Goal: Task Accomplishment & Management: Manage account settings

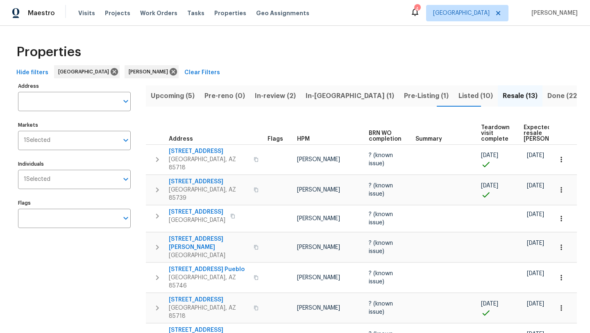
click at [164, 95] on span "Upcoming (5)" at bounding box center [173, 95] width 44 height 11
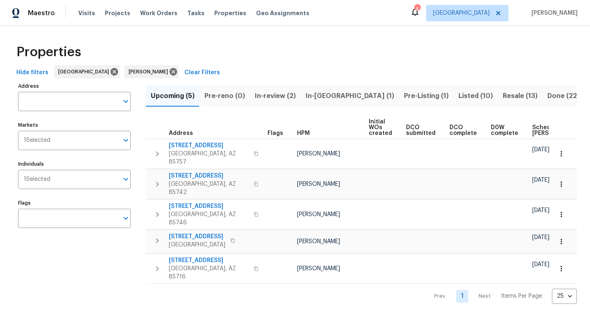
click at [39, 75] on span "Hide filters" at bounding box center [32, 73] width 32 height 10
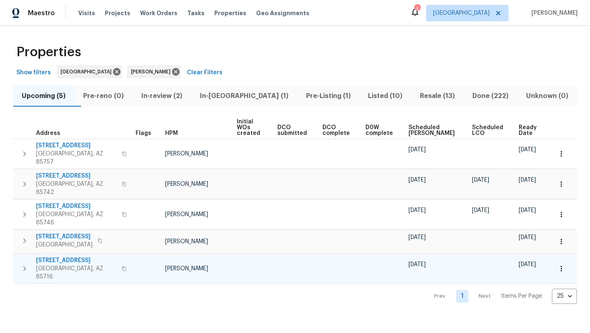
click at [561, 266] on icon "button" at bounding box center [561, 268] width 1 height 5
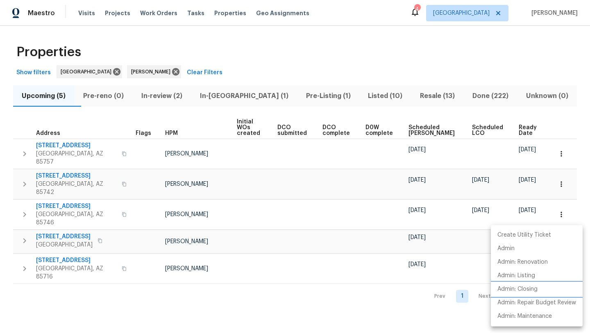
click at [530, 290] on p "Admin: Closing" at bounding box center [518, 289] width 40 height 9
click at [255, 51] on div at bounding box center [295, 166] width 590 height 333
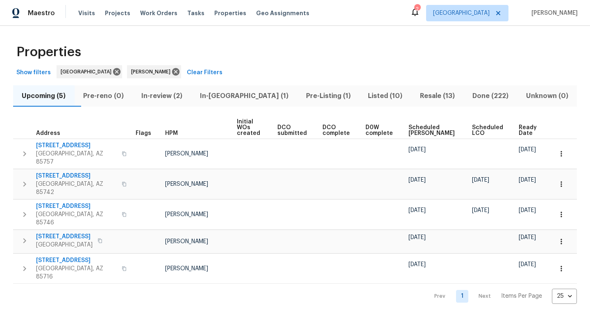
click at [426, 127] on span "Scheduled COE" at bounding box center [434, 130] width 50 height 11
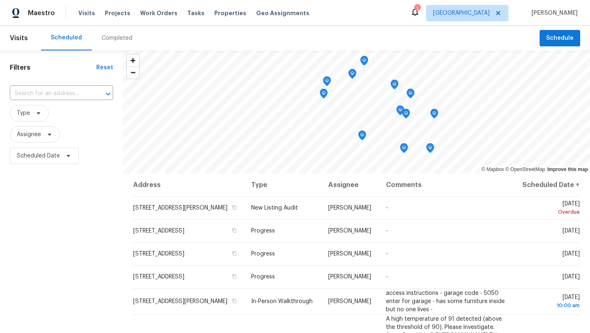
scroll to position [36, 0]
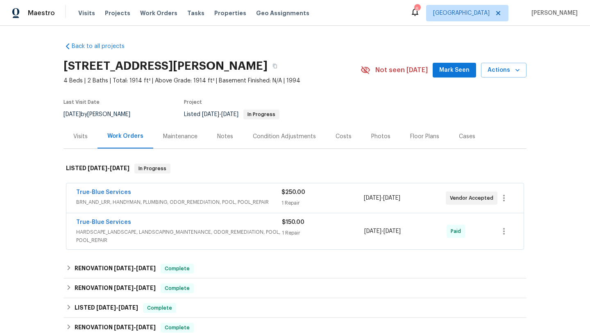
click at [227, 193] on div "True-Blue Services" at bounding box center [178, 193] width 205 height 10
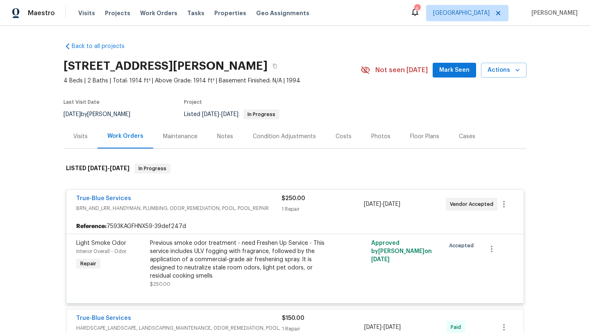
click at [259, 207] on span "BRN_AND_LRR, HANDYMAN, PLUMBING, ODOR_REMEDIATION, POOL, POOL_REPAIR" at bounding box center [178, 208] width 205 height 8
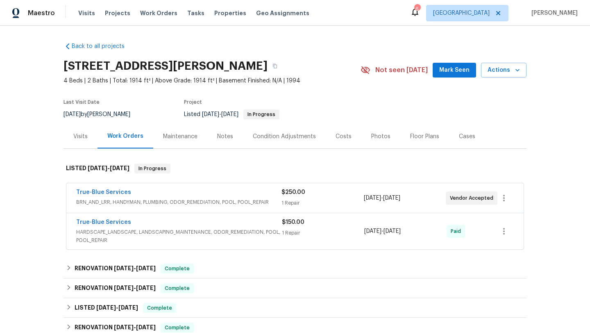
click at [259, 207] on div "True-Blue Services BRN_AND_LRR, HANDYMAN, PLUMBING, ODOR_REMEDIATION, POOL, POO…" at bounding box center [178, 198] width 205 height 20
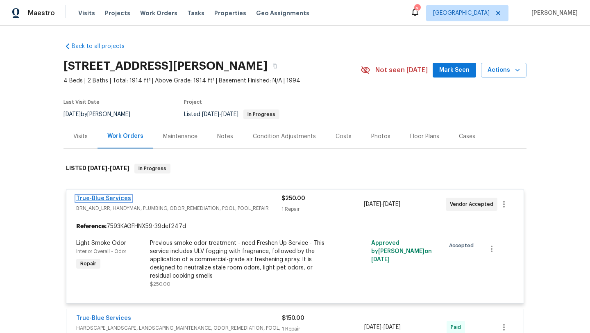
click at [125, 197] on link "True-Blue Services" at bounding box center [103, 198] width 55 height 6
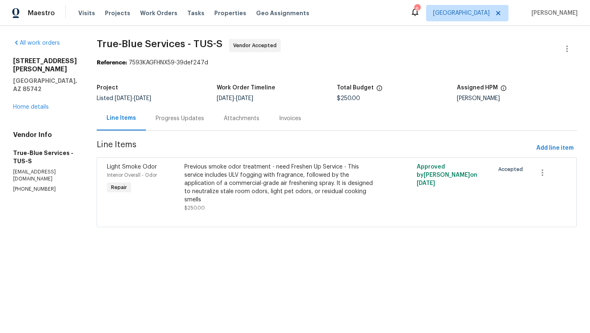
click at [271, 184] on div "Previous smoke odor treatment - need Freshen Up Service - This service includes…" at bounding box center [278, 183] width 189 height 41
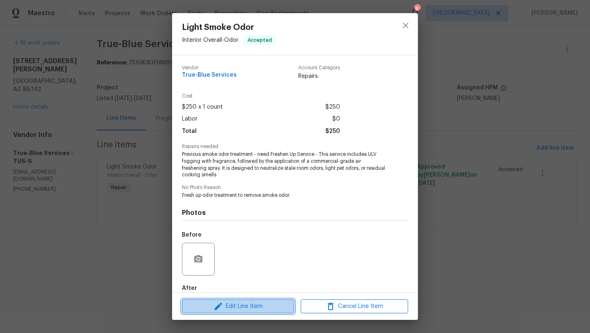
click at [240, 307] on span "Edit Line Item" at bounding box center [237, 306] width 107 height 10
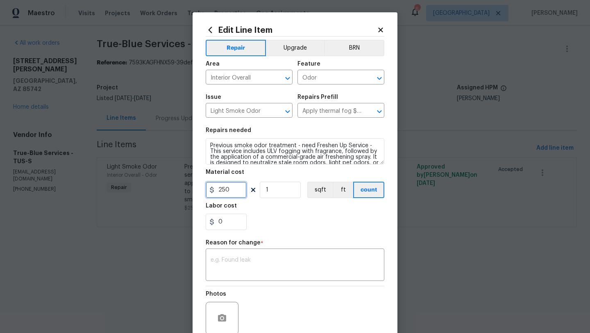
click at [236, 189] on input "250" at bounding box center [226, 190] width 41 height 16
type input "2350"
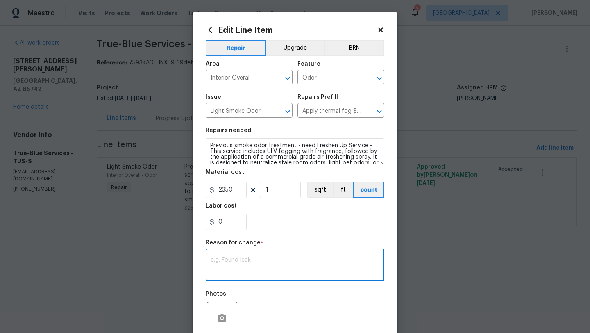
click at [241, 261] on textarea at bounding box center [295, 265] width 169 height 17
type textarea "Vendor pricing - additional days of Ozone treatment"
click at [327, 237] on div "Repair Upgrade BRN Area Interior Overall ​ Feature Odor ​ Issue Light Smoke Odo…" at bounding box center [295, 195] width 179 height 318
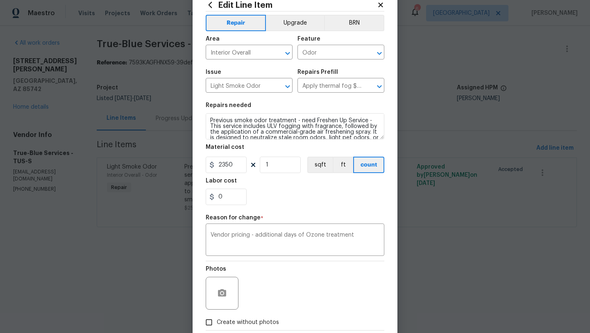
scroll to position [71, 0]
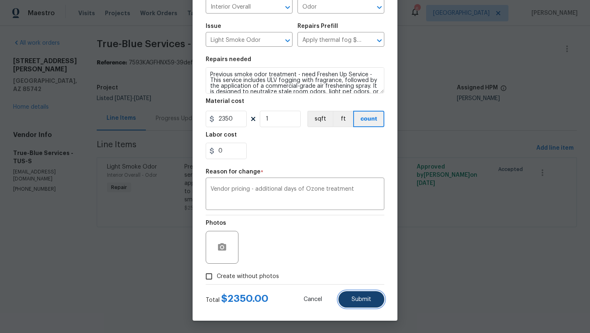
click at [360, 302] on button "Submit" at bounding box center [362, 299] width 46 height 16
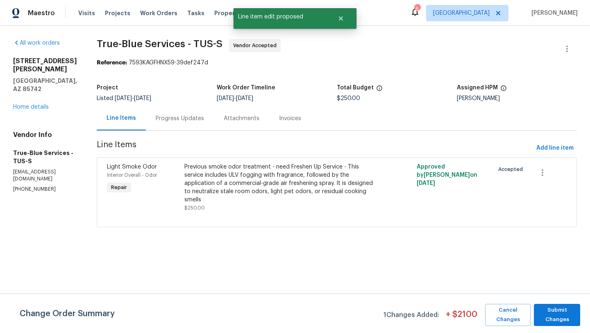
scroll to position [0, 0]
click at [559, 312] on span "Submit Changes" at bounding box center [557, 314] width 38 height 19
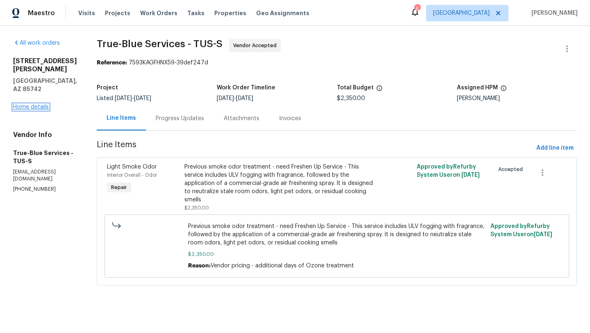
click at [33, 104] on link "Home details" at bounding box center [31, 107] width 36 height 6
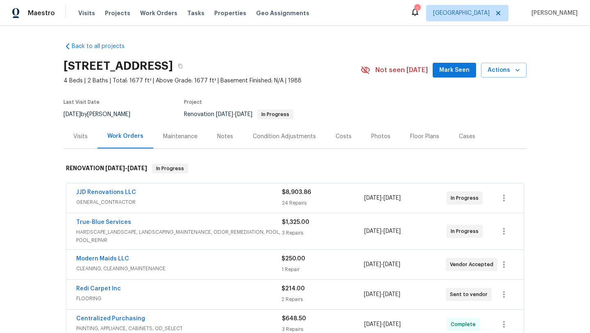
click at [418, 14] on icon at bounding box center [415, 12] width 7 height 8
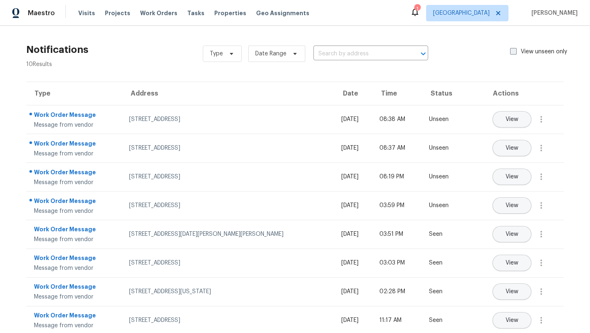
click at [513, 53] on span at bounding box center [513, 51] width 7 height 7
click at [513, 53] on input "View unseen only" at bounding box center [512, 50] width 5 height 5
checkbox input "true"
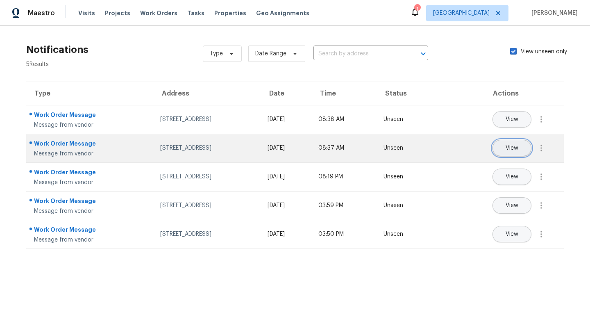
click at [509, 149] on span "View" at bounding box center [512, 148] width 13 height 6
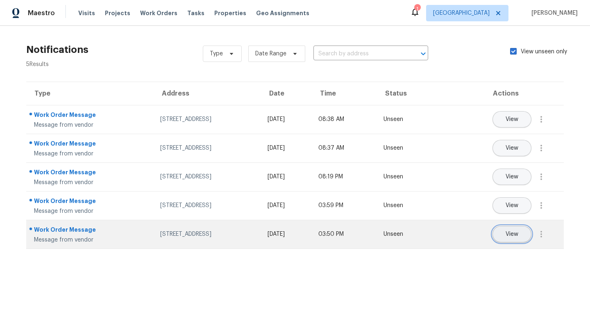
click at [513, 233] on span "View" at bounding box center [512, 234] width 13 height 6
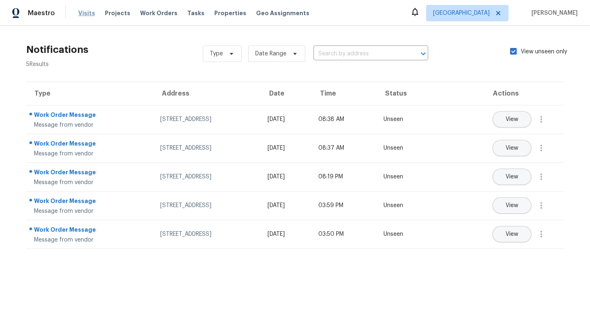
click at [87, 12] on span "Visits" at bounding box center [86, 13] width 17 height 8
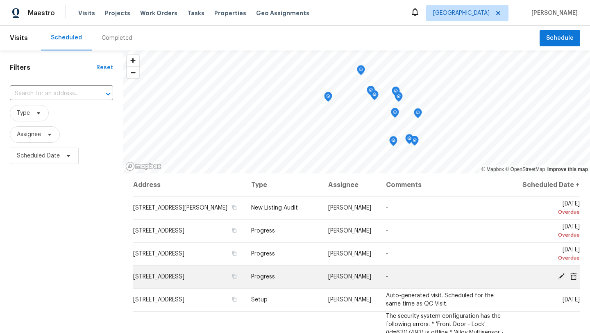
click at [169, 280] on span "[STREET_ADDRESS]" at bounding box center [158, 277] width 51 height 6
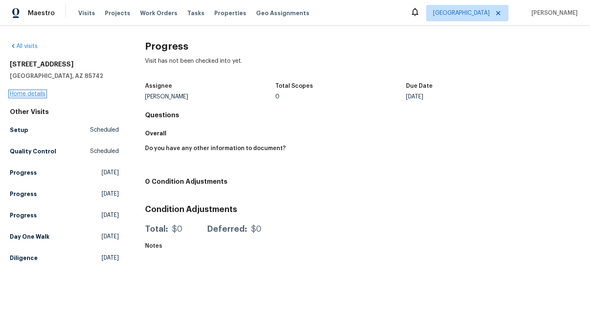
click at [28, 95] on link "Home details" at bounding box center [28, 94] width 36 height 6
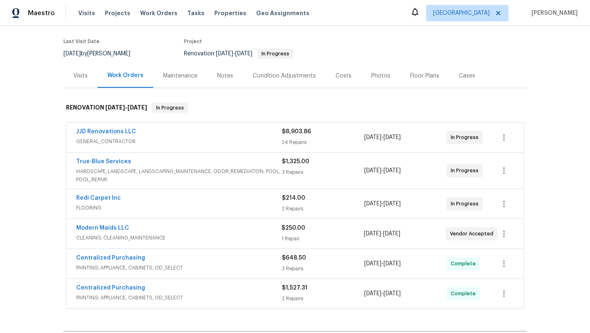
scroll to position [68, 0]
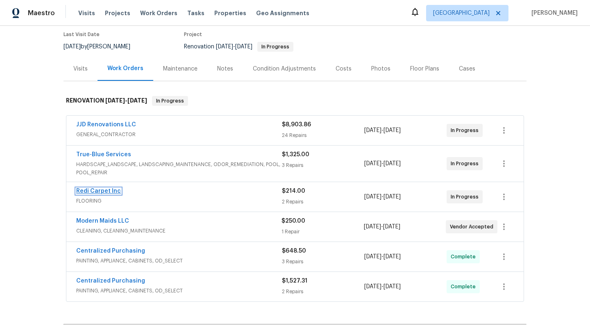
click at [114, 190] on link "Redi Carpet Inc" at bounding box center [98, 191] width 45 height 6
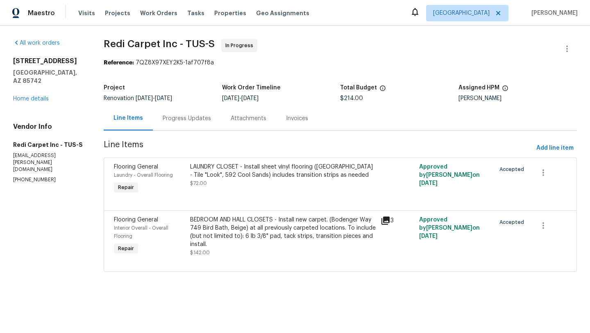
click at [287, 239] on div "BEDROOM AND HALL CLOSETS - Install new carpet. (Bodenger Way 749 Bird Bath, Bei…" at bounding box center [283, 232] width 186 height 33
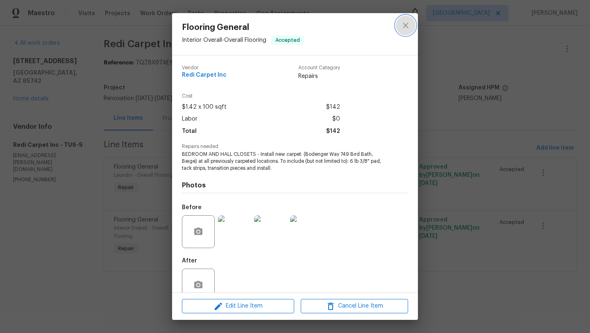
click at [405, 27] on icon "close" at bounding box center [406, 25] width 10 height 10
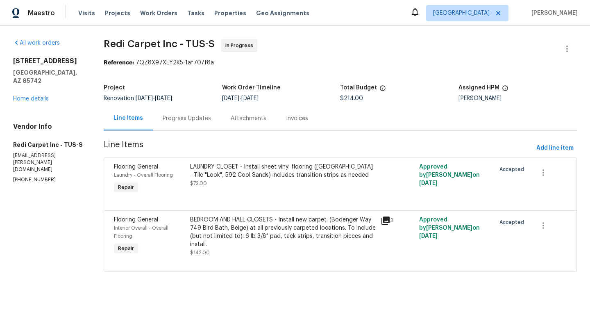
click at [282, 172] on div "LAUNDRY CLOSET - Install sheet vinyl flooring (Sugar Valley - Tile "Look", 592 …" at bounding box center [283, 171] width 186 height 16
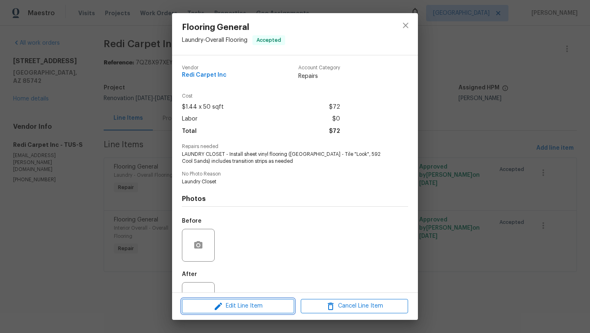
click at [257, 305] on span "Edit Line Item" at bounding box center [237, 306] width 107 height 10
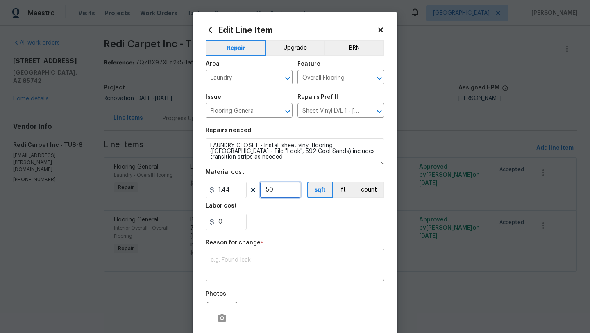
click at [275, 187] on input "50" at bounding box center [280, 190] width 41 height 16
type input "52"
click at [314, 234] on section "Repairs needed LAUNDRY CLOSET - Install sheet vinyl flooring (Sugar Valley - Ti…" at bounding box center [295, 179] width 179 height 112
click at [309, 275] on div "x ​" at bounding box center [295, 265] width 179 height 30
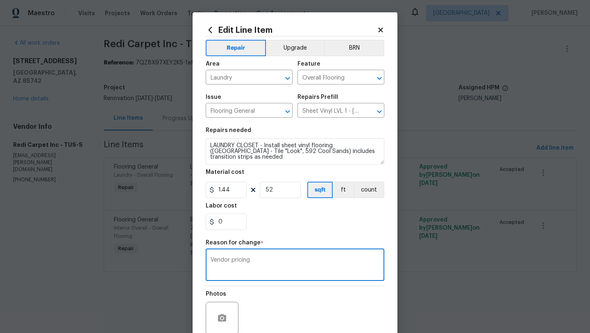
type textarea "Vendor pricing"
click at [332, 300] on div "Photos" at bounding box center [295, 312] width 179 height 53
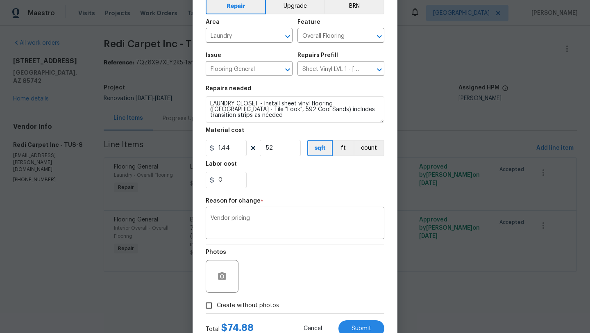
scroll to position [48, 0]
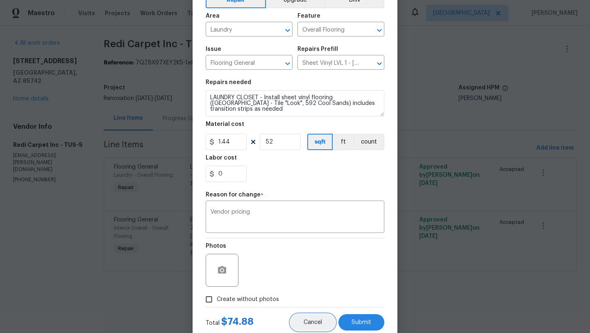
click at [312, 323] on span "Cancel" at bounding box center [313, 322] width 18 height 6
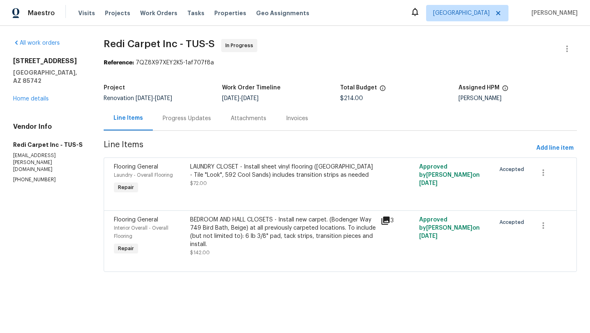
scroll to position [0, 0]
click at [258, 170] on div "LAUNDRY CLOSET - Install sheet vinyl flooring (Sugar Valley - Tile "Look", 592 …" at bounding box center [283, 171] width 186 height 16
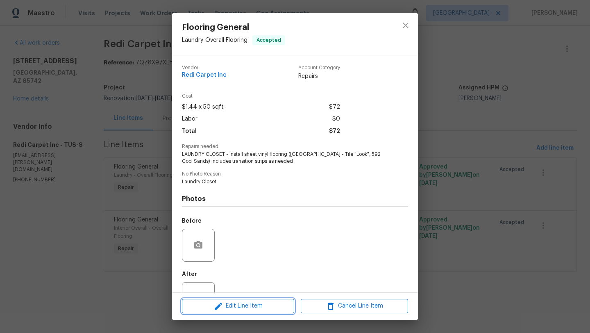
click at [252, 303] on span "Edit Line Item" at bounding box center [237, 306] width 107 height 10
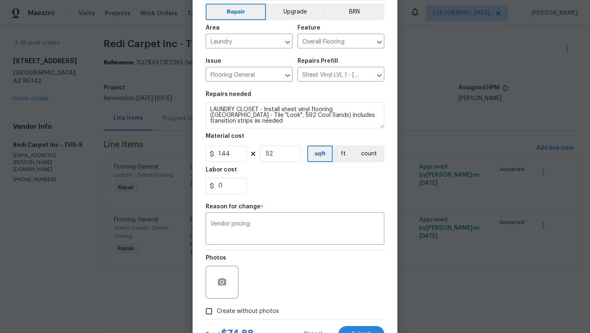
scroll to position [68, 0]
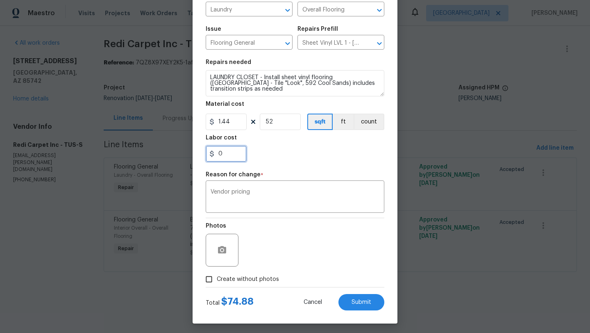
click at [235, 156] on input "0" at bounding box center [226, 153] width 41 height 16
type input "161.28"
click at [294, 239] on div "Photos" at bounding box center [295, 244] width 179 height 53
click at [359, 305] on span "Submit" at bounding box center [362, 302] width 20 height 6
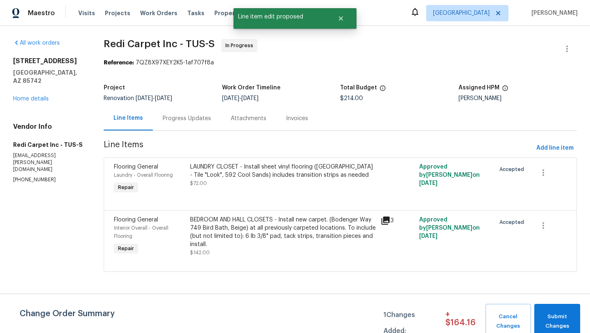
scroll to position [0, 0]
click at [564, 315] on span "Submit Changes" at bounding box center [558, 321] width 38 height 19
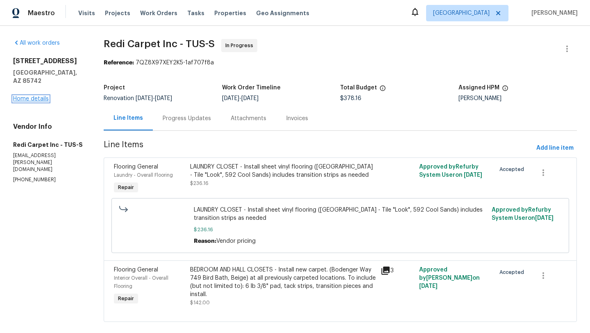
click at [36, 96] on link "Home details" at bounding box center [31, 99] width 36 height 6
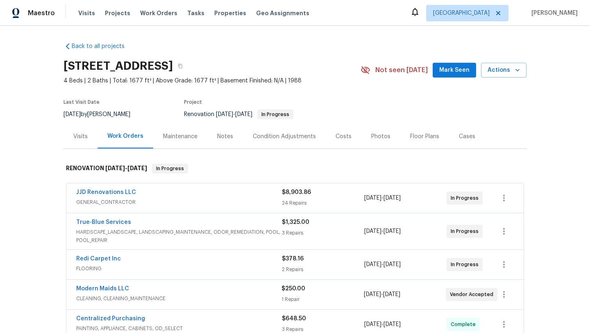
click at [218, 261] on div "Redi Carpet Inc" at bounding box center [179, 260] width 206 height 10
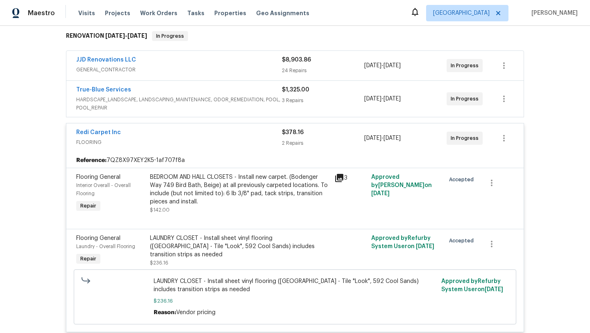
scroll to position [134, 0]
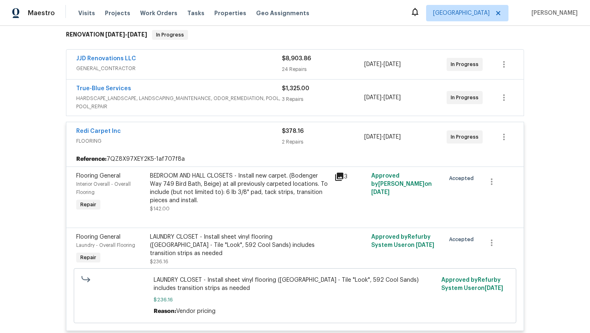
click at [247, 242] on div "LAUNDRY CLOSET - Install sheet vinyl flooring (Sugar Valley - Tile "Look", 592 …" at bounding box center [240, 245] width 180 height 25
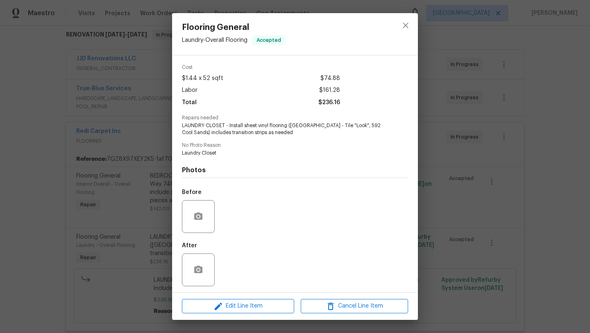
scroll to position [31, 0]
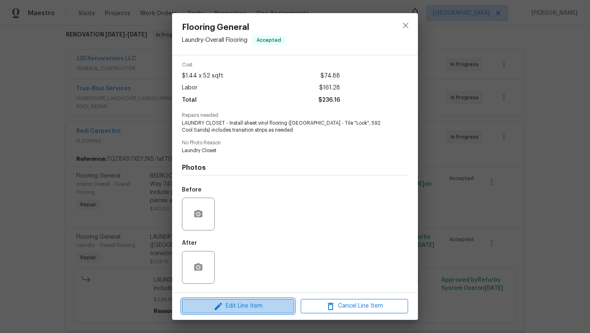
click at [240, 302] on span "Edit Line Item" at bounding box center [237, 306] width 107 height 10
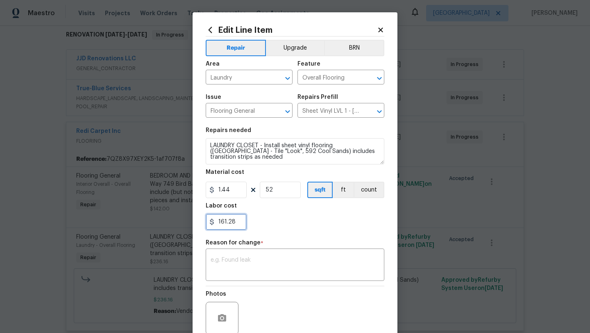
click at [242, 224] on input "161.28" at bounding box center [226, 222] width 41 height 16
type input "1"
type input "121"
click at [273, 264] on textarea at bounding box center [295, 265] width 169 height 17
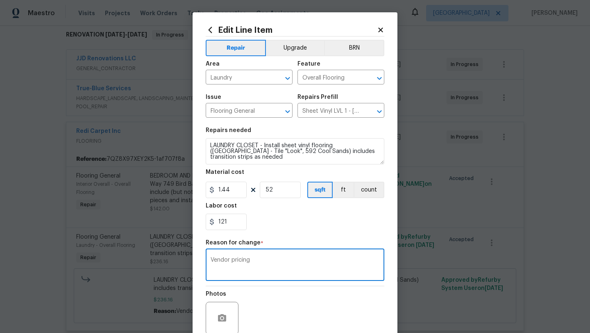
type textarea "Vendor pricing"
click at [316, 302] on div "Photos" at bounding box center [295, 312] width 179 height 53
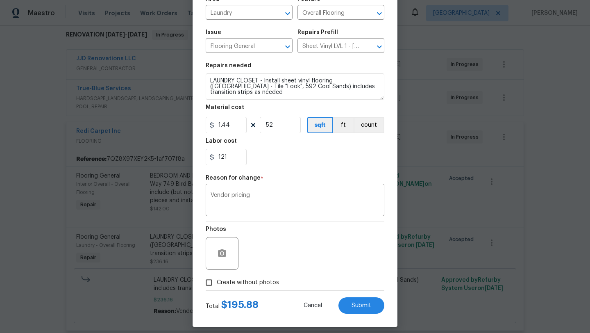
scroll to position [71, 0]
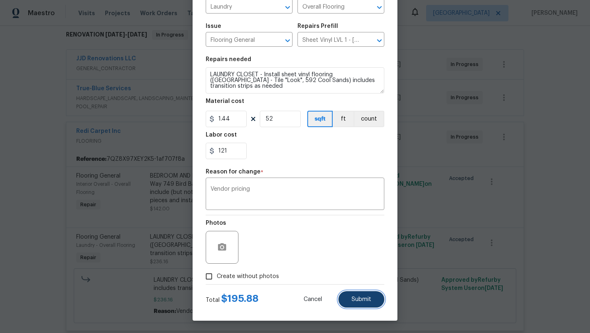
click at [364, 302] on button "Submit" at bounding box center [362, 299] width 46 height 16
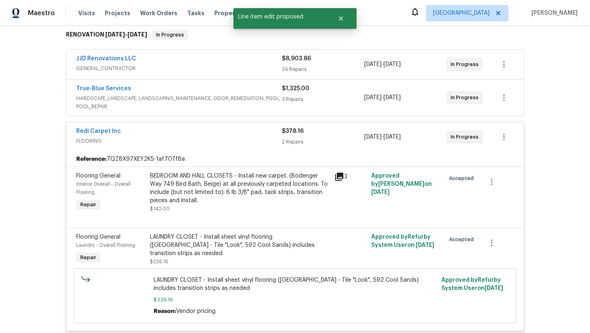
scroll to position [0, 0]
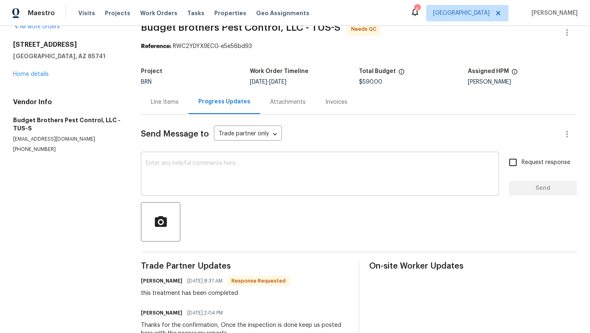
scroll to position [13, 0]
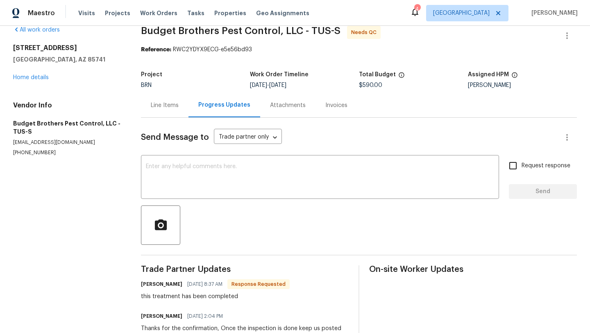
click at [165, 105] on div "Line Items" at bounding box center [165, 105] width 28 height 8
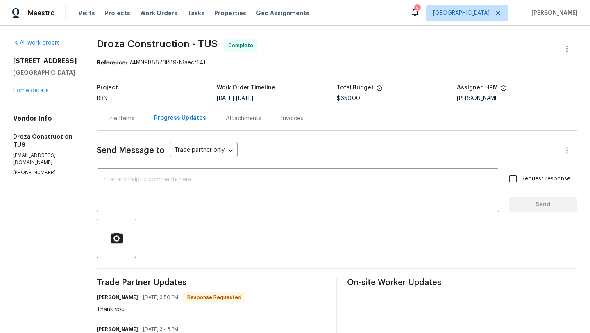
click at [130, 122] on div "Line Items" at bounding box center [121, 118] width 28 height 8
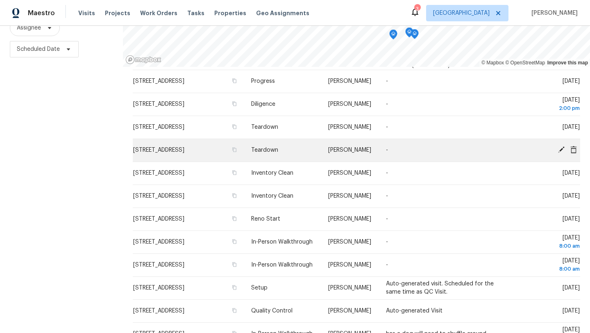
scroll to position [292, 0]
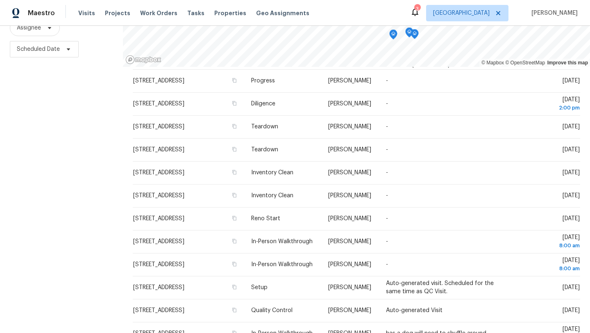
click at [420, 14] on icon at bounding box center [415, 12] width 10 height 10
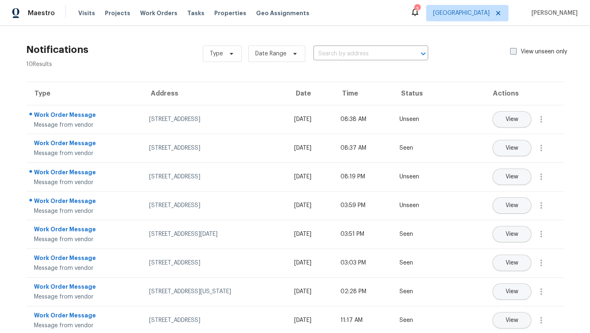
click at [513, 52] on span at bounding box center [513, 51] width 7 height 7
click at [513, 52] on input "View unseen only" at bounding box center [512, 50] width 5 height 5
checkbox input "true"
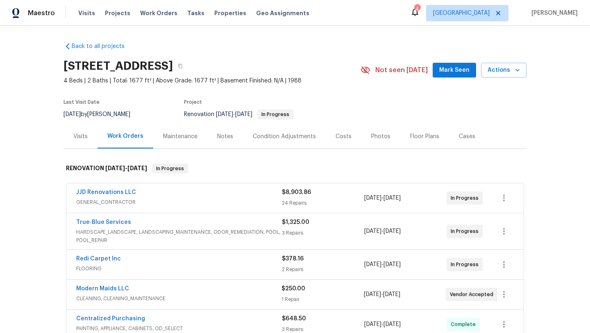
click at [228, 268] on span "FLOORING" at bounding box center [179, 268] width 206 height 8
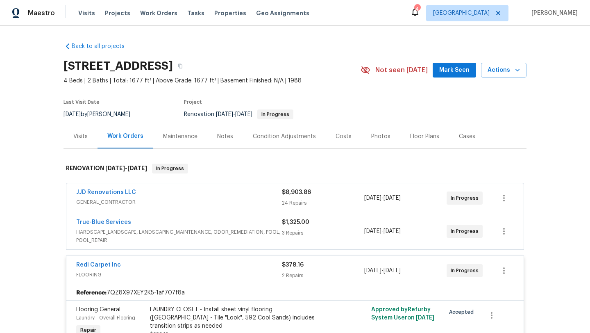
click at [114, 261] on span "Redi Carpet Inc" at bounding box center [98, 265] width 45 height 8
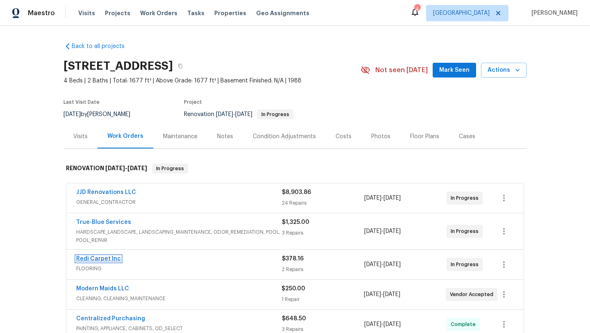
click at [97, 259] on link "Redi Carpet Inc" at bounding box center [98, 259] width 45 height 6
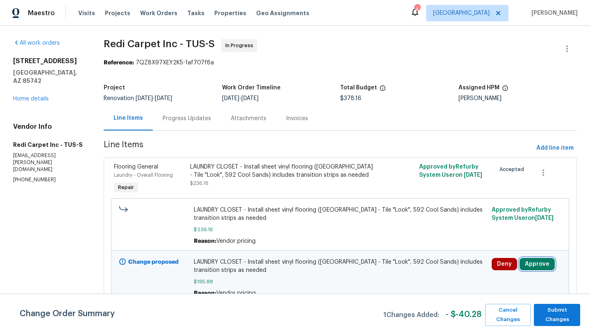
click at [537, 267] on button "Approve" at bounding box center [537, 264] width 35 height 12
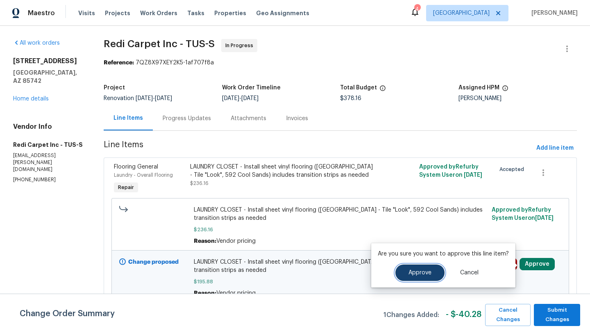
click at [423, 273] on span "Approve" at bounding box center [420, 273] width 23 height 6
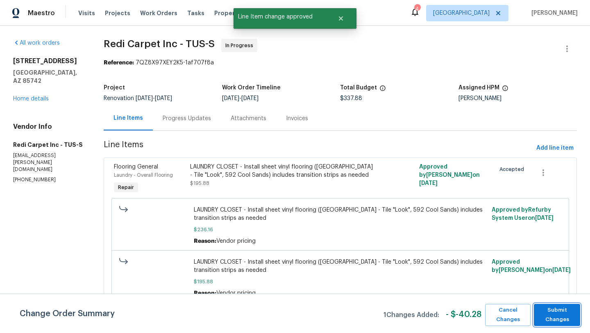
click at [564, 324] on span "Submit Changes" at bounding box center [557, 314] width 38 height 19
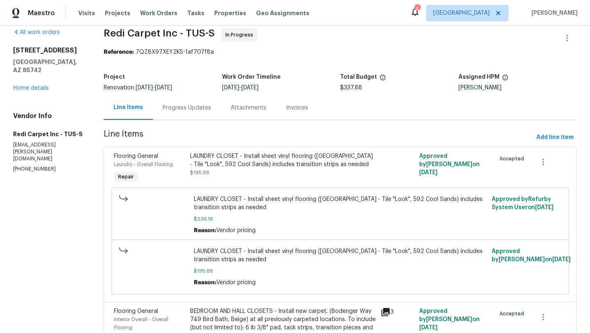
scroll to position [13, 0]
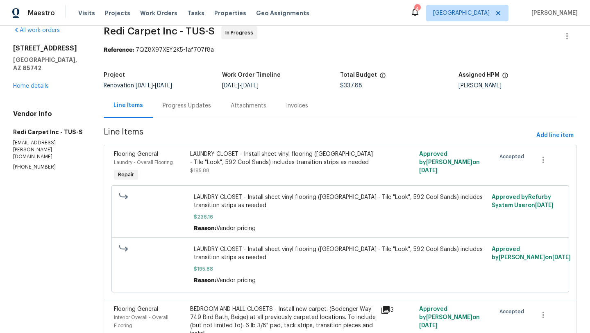
click at [291, 157] on div "LAUNDRY CLOSET - Install sheet vinyl flooring (Sugar Valley - Tile "Look", 592 …" at bounding box center [283, 158] width 186 height 16
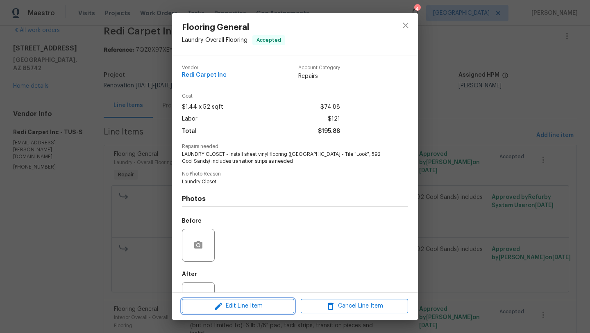
click at [243, 304] on span "Edit Line Item" at bounding box center [237, 306] width 107 height 10
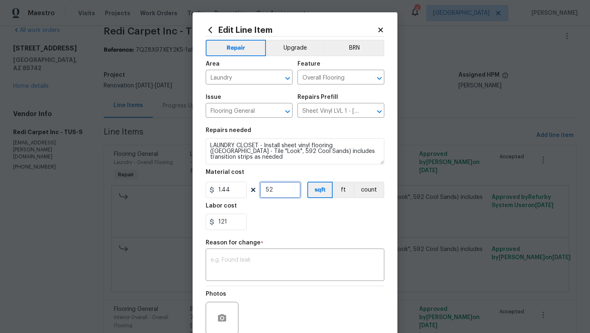
click at [278, 189] on input "52" at bounding box center [280, 190] width 41 height 16
type input "53"
click at [307, 217] on div "121" at bounding box center [295, 222] width 179 height 16
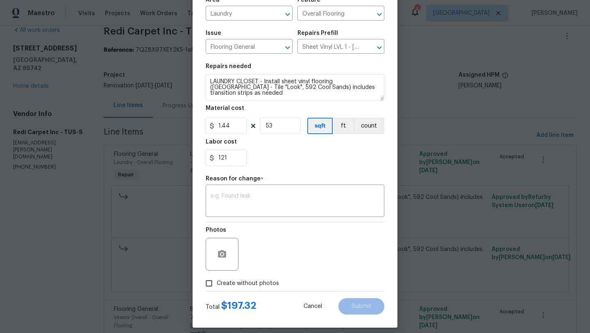
scroll to position [71, 0]
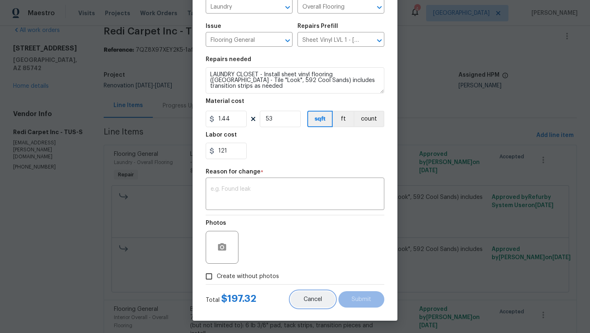
click at [316, 302] on button "Cancel" at bounding box center [313, 299] width 45 height 16
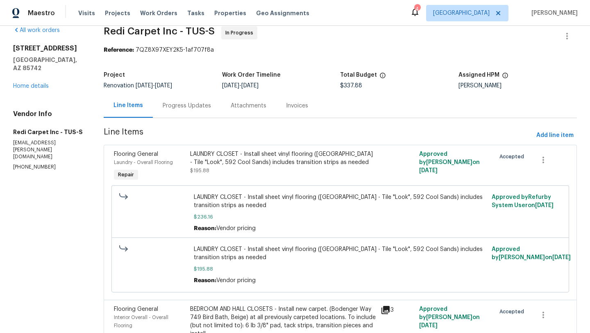
scroll to position [0, 0]
click at [284, 164] on div "LAUNDRY CLOSET - Install sheet vinyl flooring (Sugar Valley - Tile "Look", 592 …" at bounding box center [283, 158] width 186 height 16
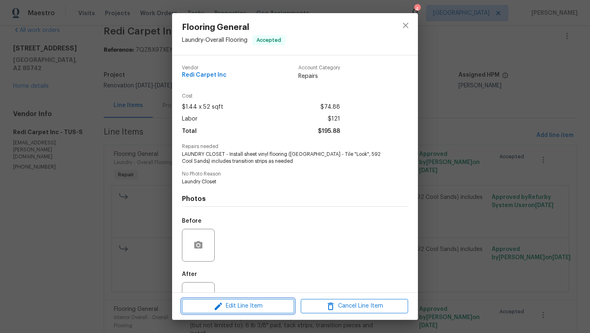
click at [268, 304] on span "Edit Line Item" at bounding box center [237, 306] width 107 height 10
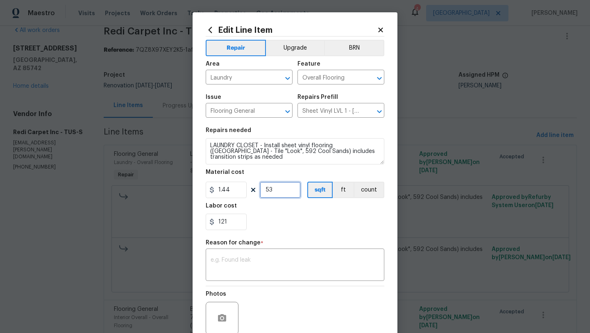
click at [282, 189] on input "53" at bounding box center [280, 190] width 41 height 16
type input "54"
click at [271, 274] on textarea at bounding box center [295, 265] width 169 height 17
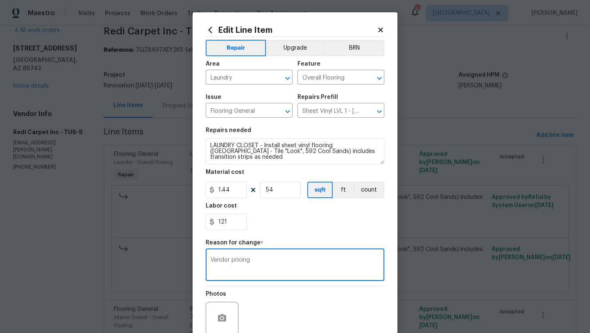
type textarea "Vendor pricing"
click at [320, 314] on div "Photos" at bounding box center [295, 312] width 179 height 53
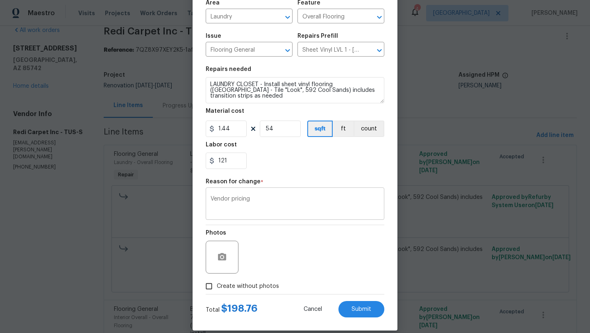
scroll to position [71, 0]
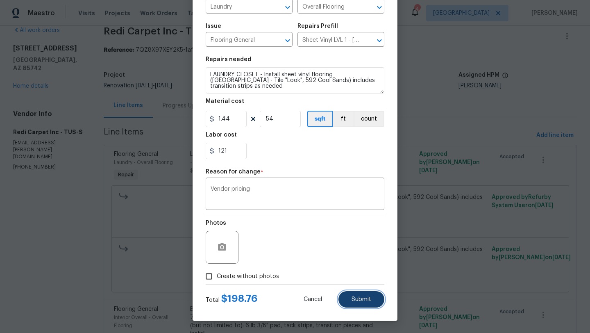
click at [361, 297] on span "Submit" at bounding box center [362, 299] width 20 height 6
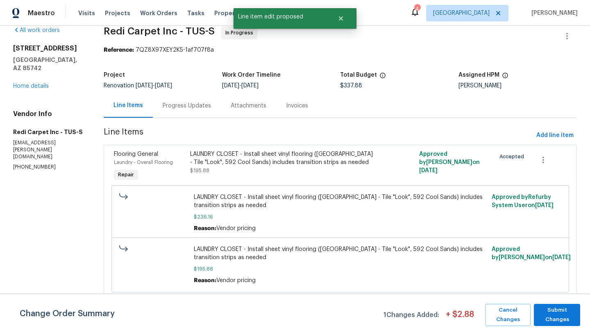
scroll to position [0, 0]
click at [559, 314] on span "Submit Changes" at bounding box center [557, 314] width 38 height 19
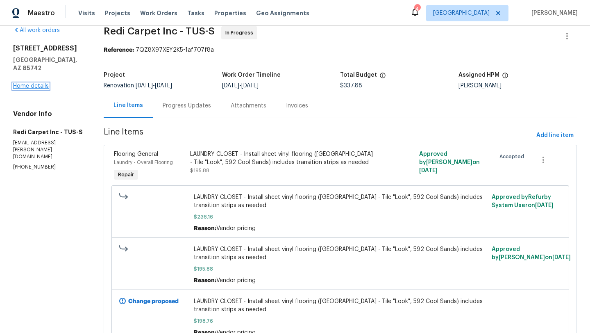
click at [36, 83] on link "Home details" at bounding box center [31, 86] width 36 height 6
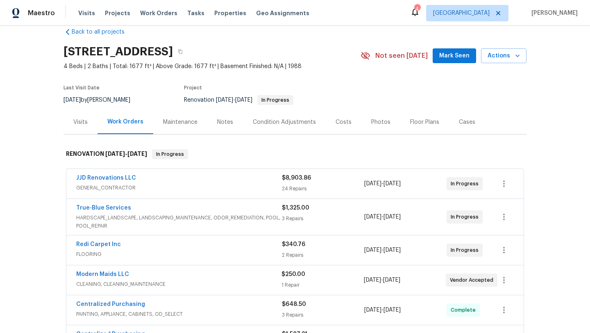
scroll to position [11, 0]
